Goal: Task Accomplishment & Management: Manage account settings

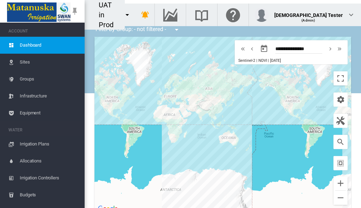
click at [40, 62] on span "Sites" at bounding box center [49, 62] width 59 height 17
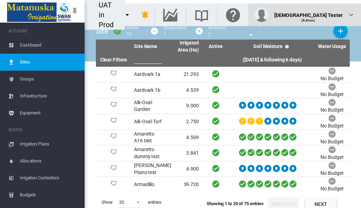
click at [326, 14] on div "(Admin)" at bounding box center [309, 17] width 69 height 7
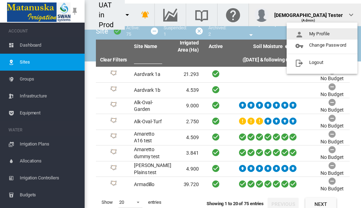
click at [322, 34] on button "My Profile" at bounding box center [322, 33] width 71 height 11
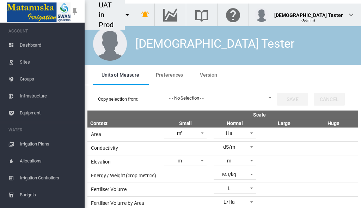
click at [169, 74] on span "Preferences" at bounding box center [169, 75] width 27 height 6
